Goal: Find specific page/section: Find specific page/section

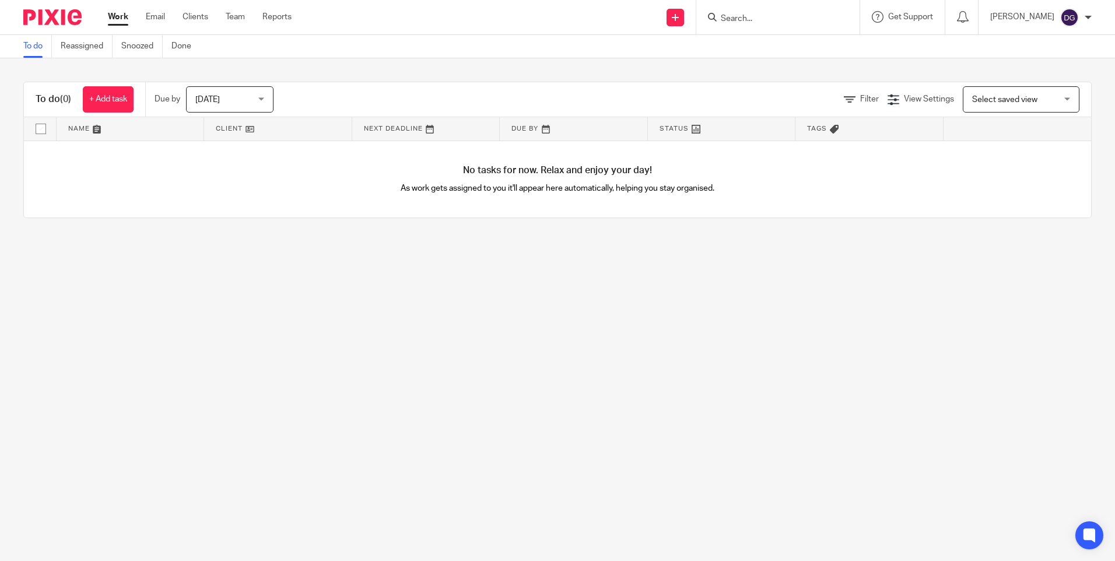
click at [738, 19] on input "Search" at bounding box center [772, 19] width 105 height 11
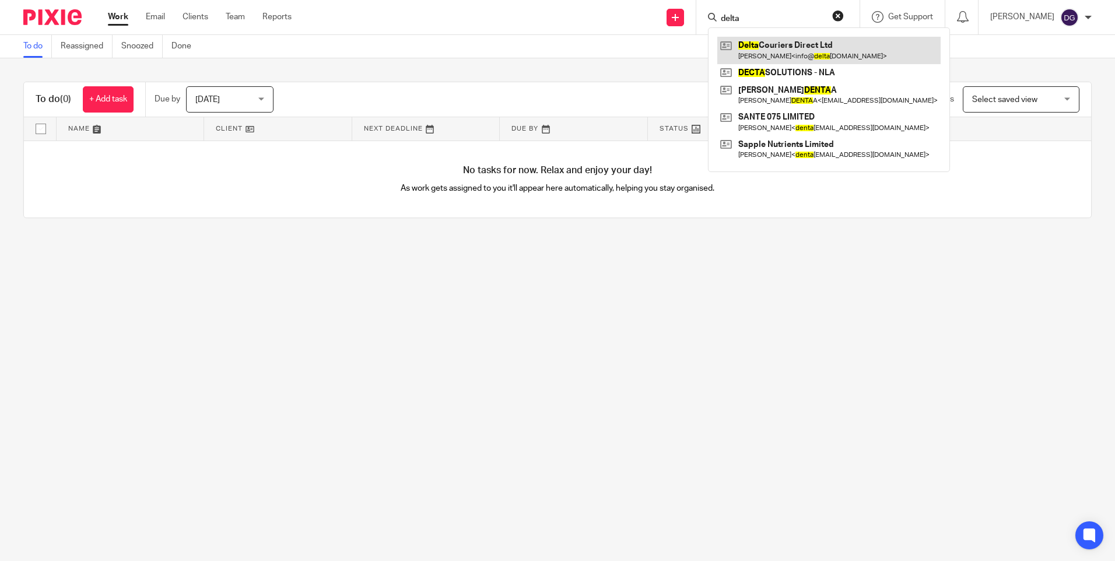
type input "delta"
click at [774, 59] on link at bounding box center [829, 50] width 223 height 27
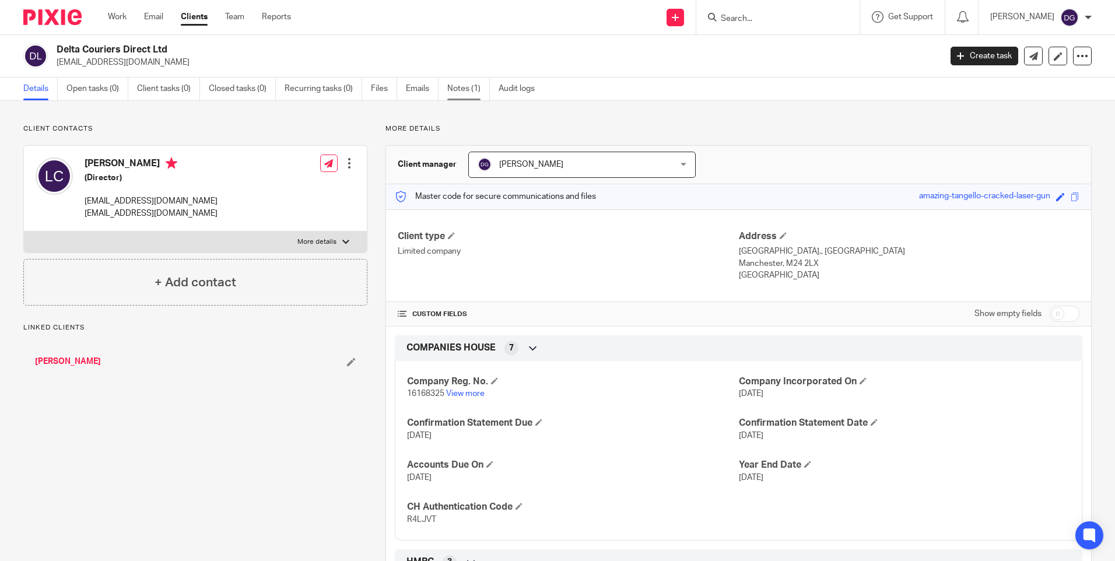
click at [474, 88] on link "Notes (1)" at bounding box center [468, 89] width 43 height 23
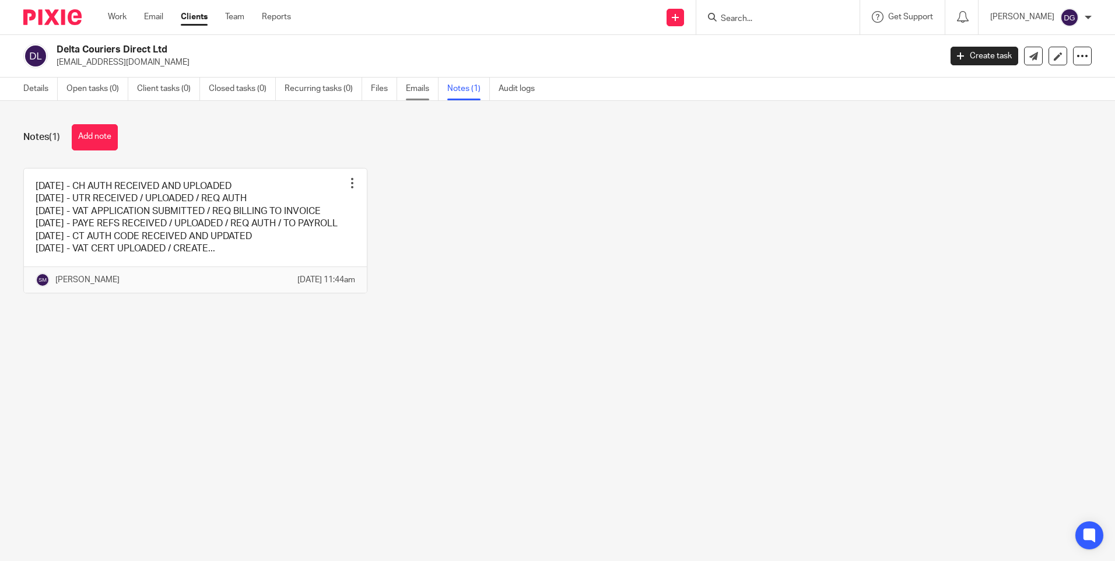
click at [411, 89] on link "Emails" at bounding box center [422, 89] width 33 height 23
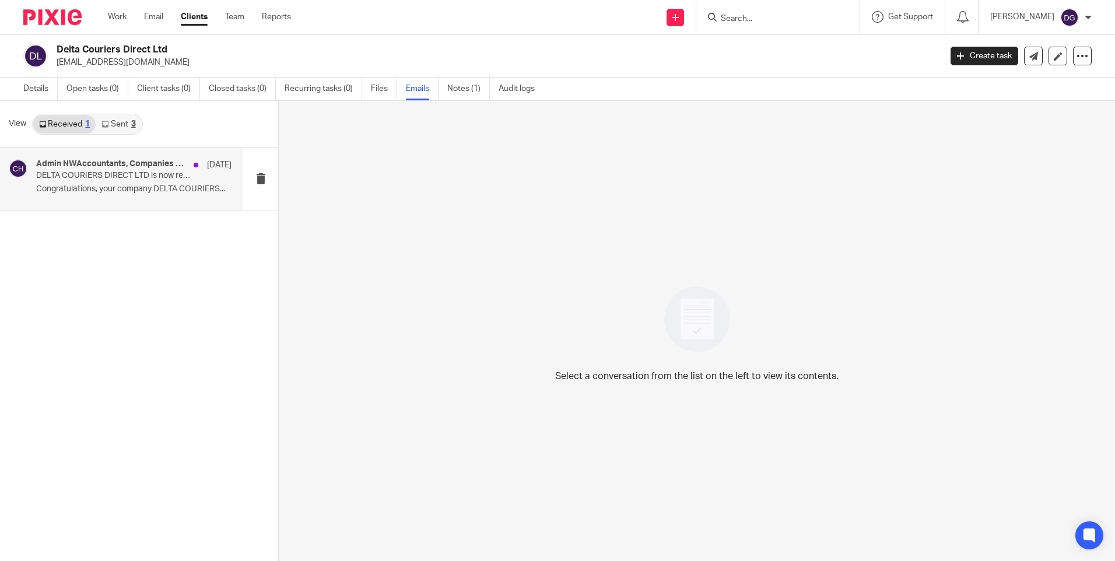
click at [130, 176] on p "DELTA COURIERS DIRECT LTD is now registered as a company" at bounding box center [114, 176] width 156 height 10
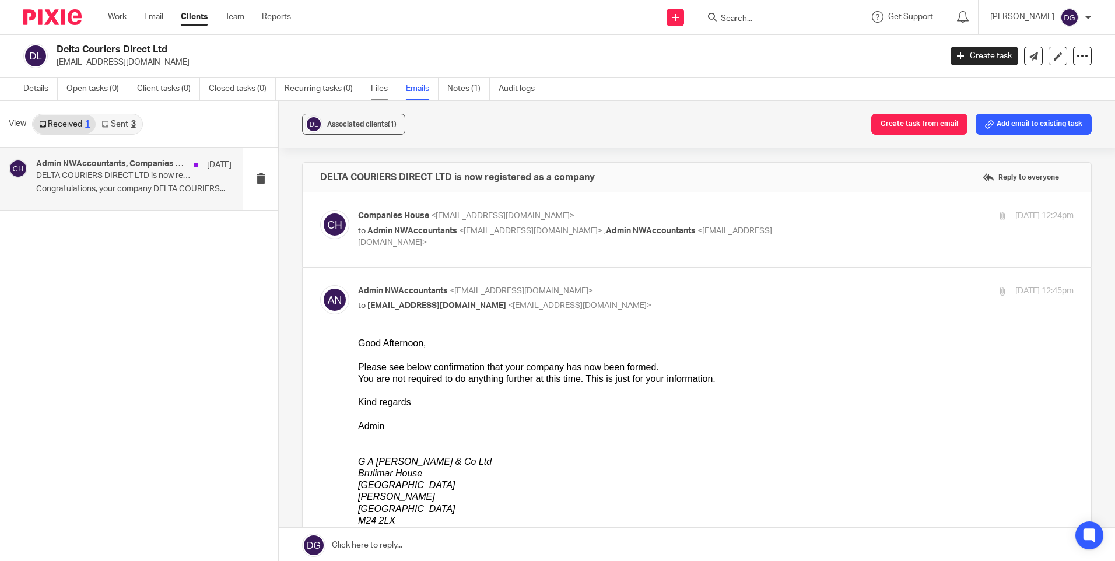
click at [382, 91] on link "Files" at bounding box center [384, 89] width 26 height 23
